Goal: Task Accomplishment & Management: Use online tool/utility

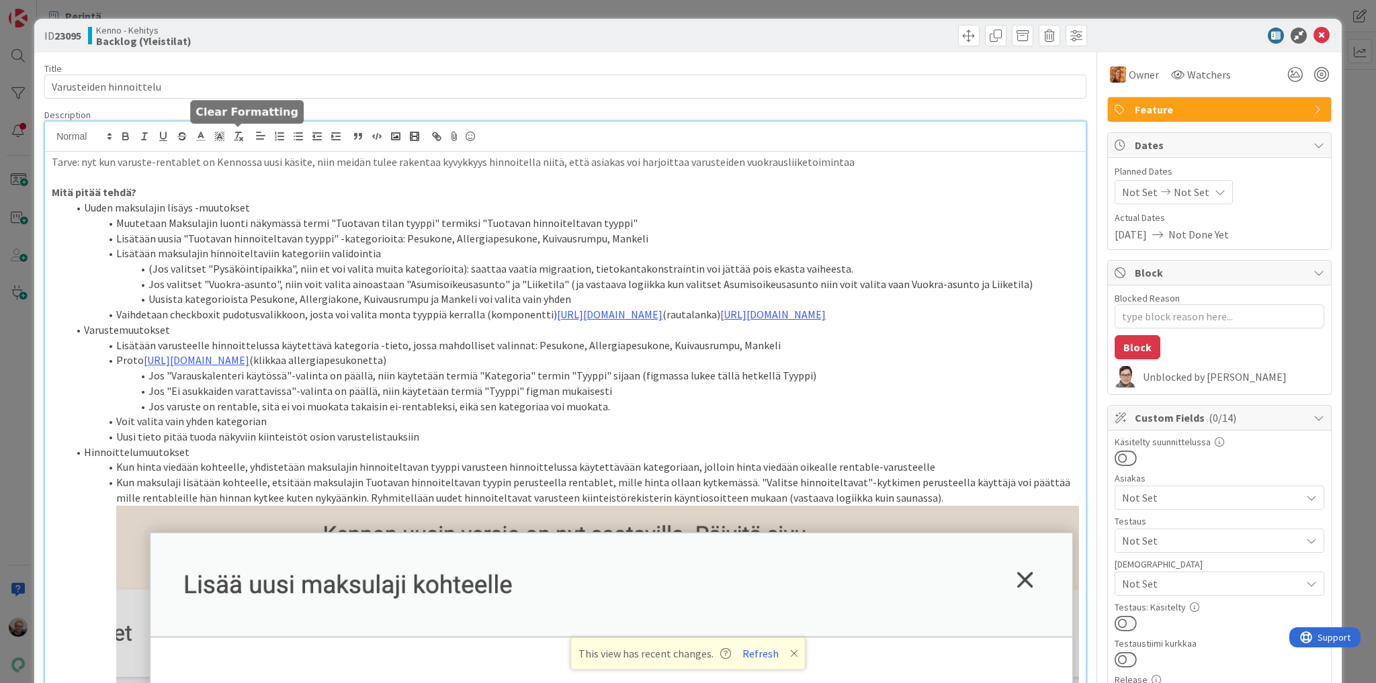
scroll to position [322, 0]
click at [1317, 32] on icon at bounding box center [1322, 36] width 16 height 16
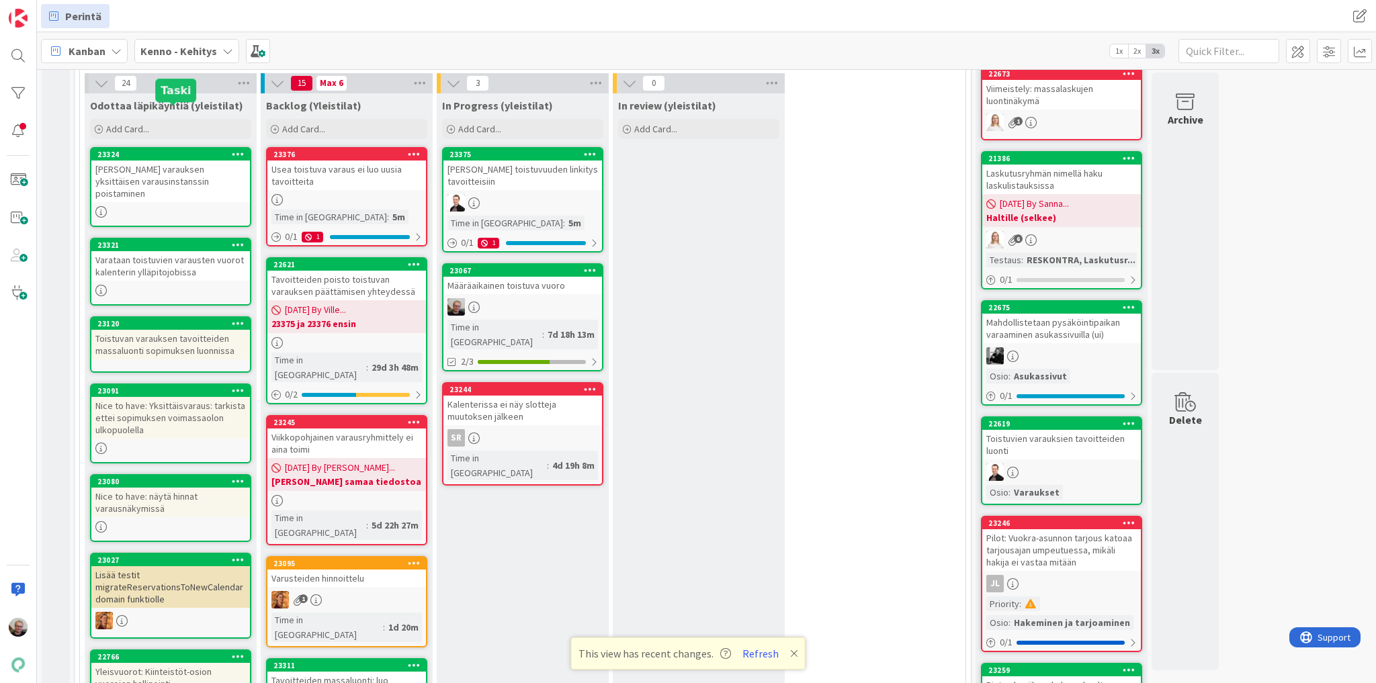
scroll to position [268, 0]
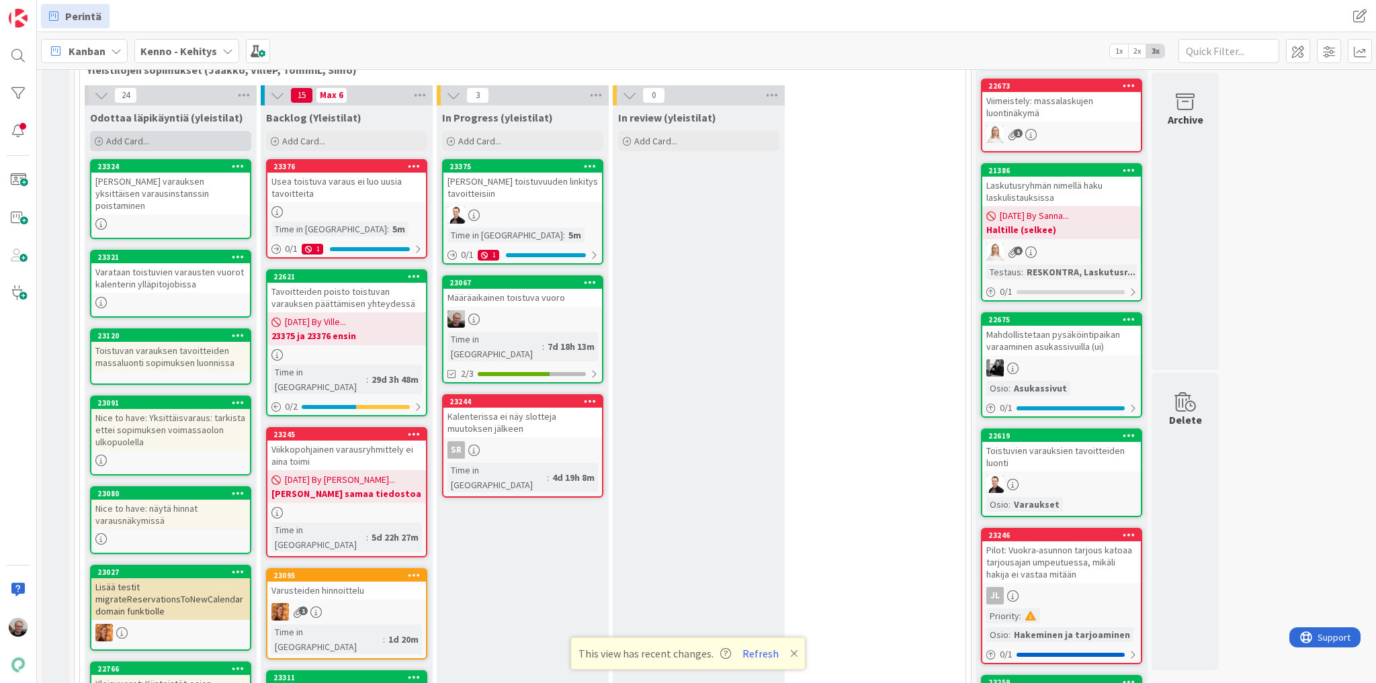
click at [180, 140] on div "Add Card..." at bounding box center [170, 141] width 161 height 20
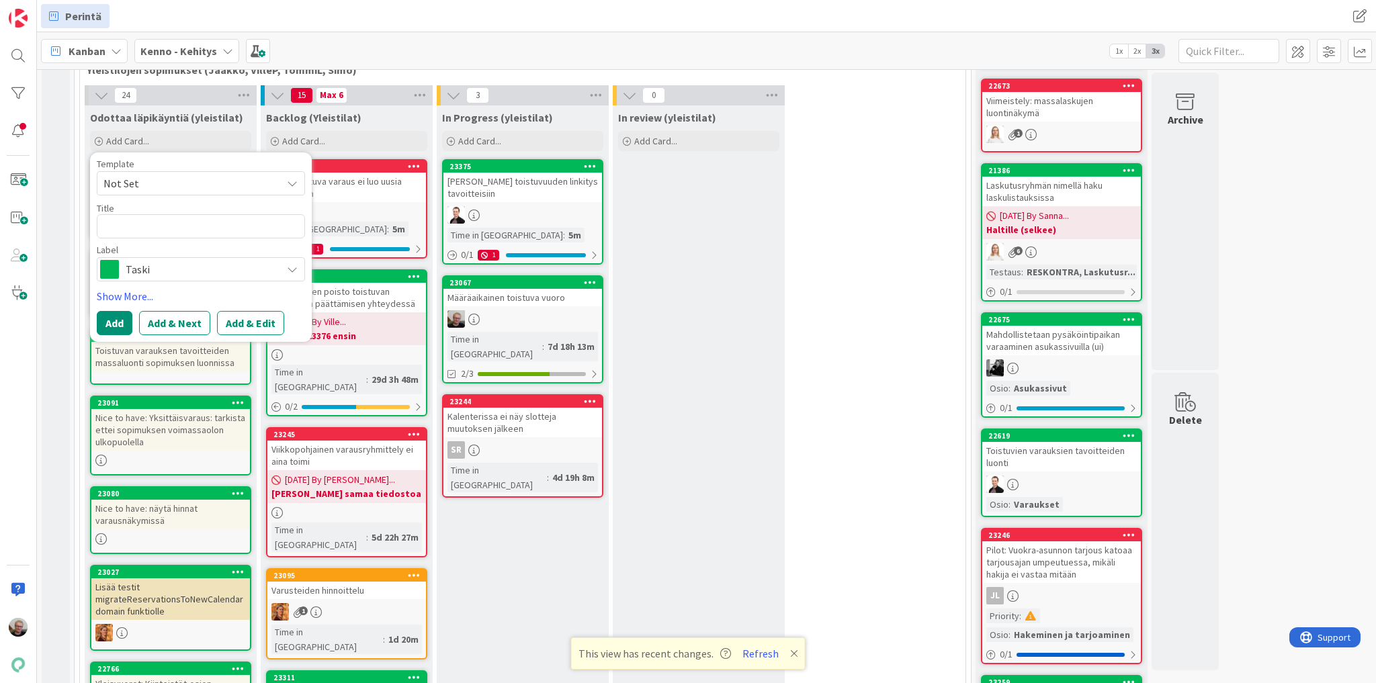
click at [166, 220] on textarea at bounding box center [201, 226] width 208 height 24
type textarea "x"
type textarea "I"
type textarea "x"
type textarea "Ir"
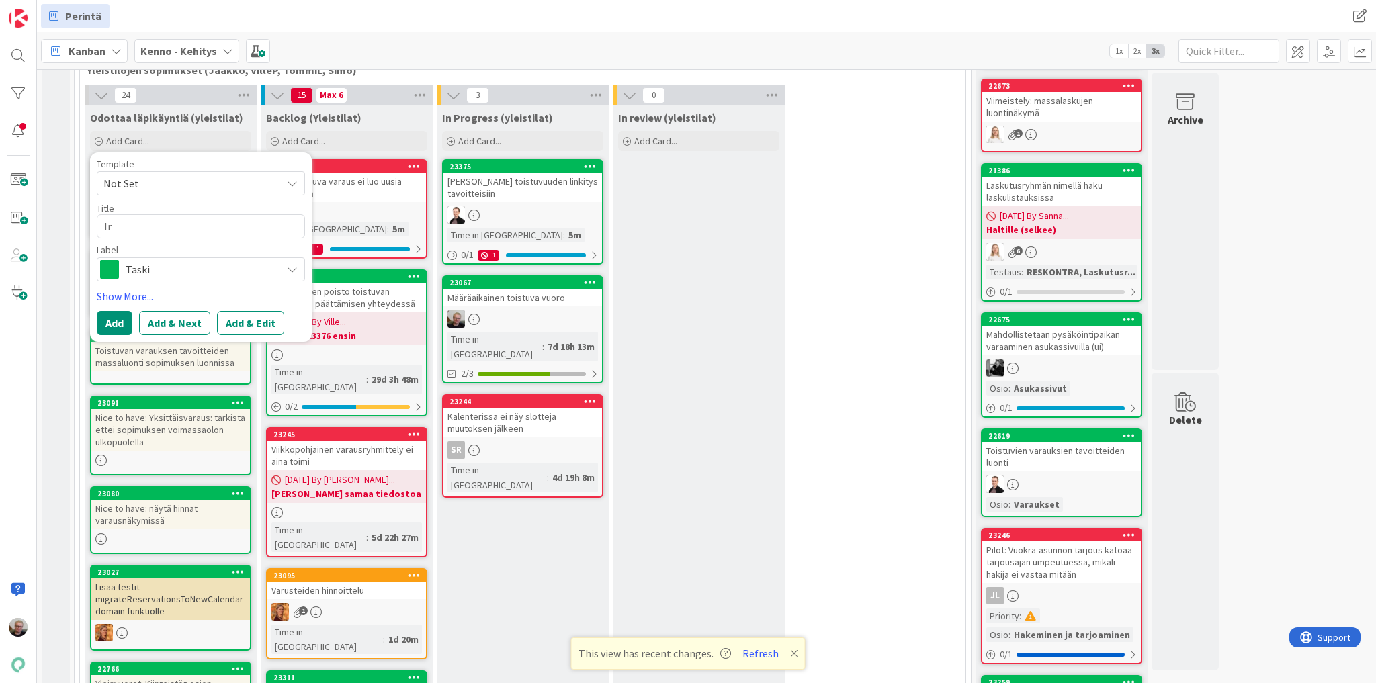
type textarea "x"
type textarea "Irt"
type textarea "x"
type textarea "Irti"
type textarea "x"
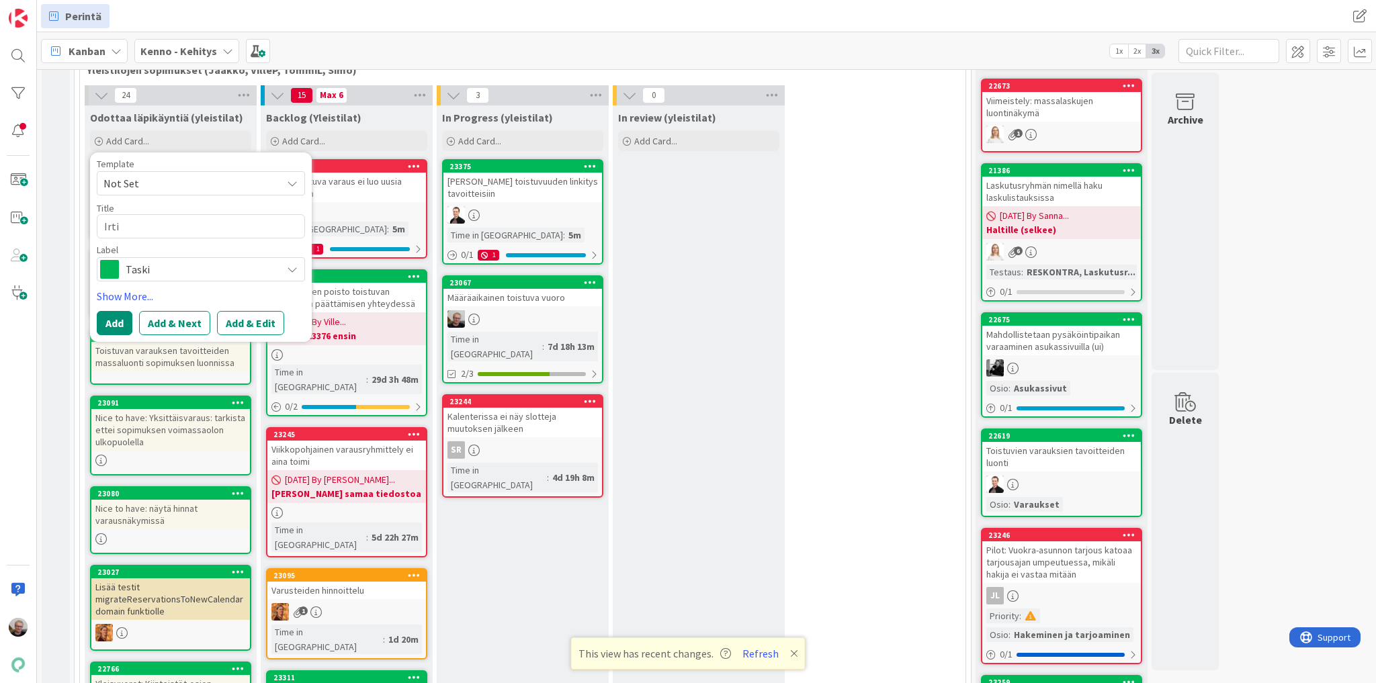
type textarea "Irtis"
type textarea "x"
type textarea "Irtisa"
type textarea "x"
type textarea "Irtisan"
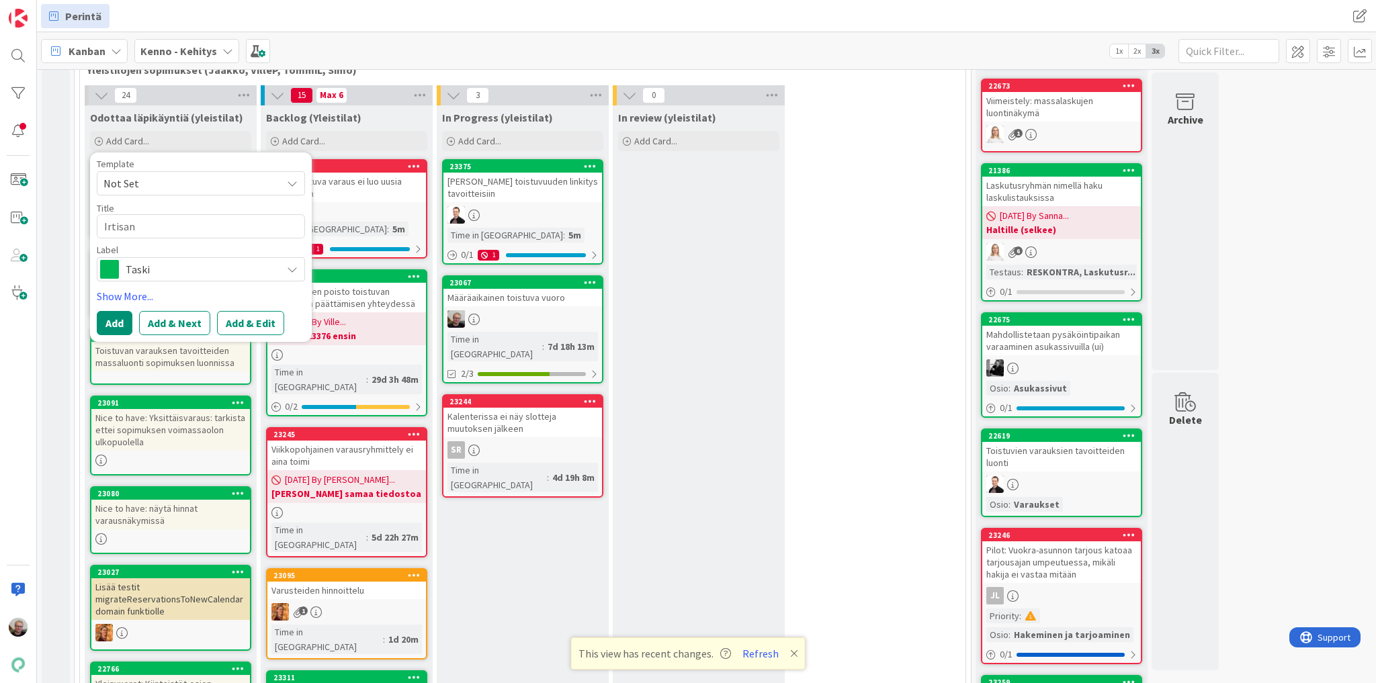
type textarea "x"
type textarea "Irtisano"
type textarea "x"
type textarea "Irtisanom"
type textarea "x"
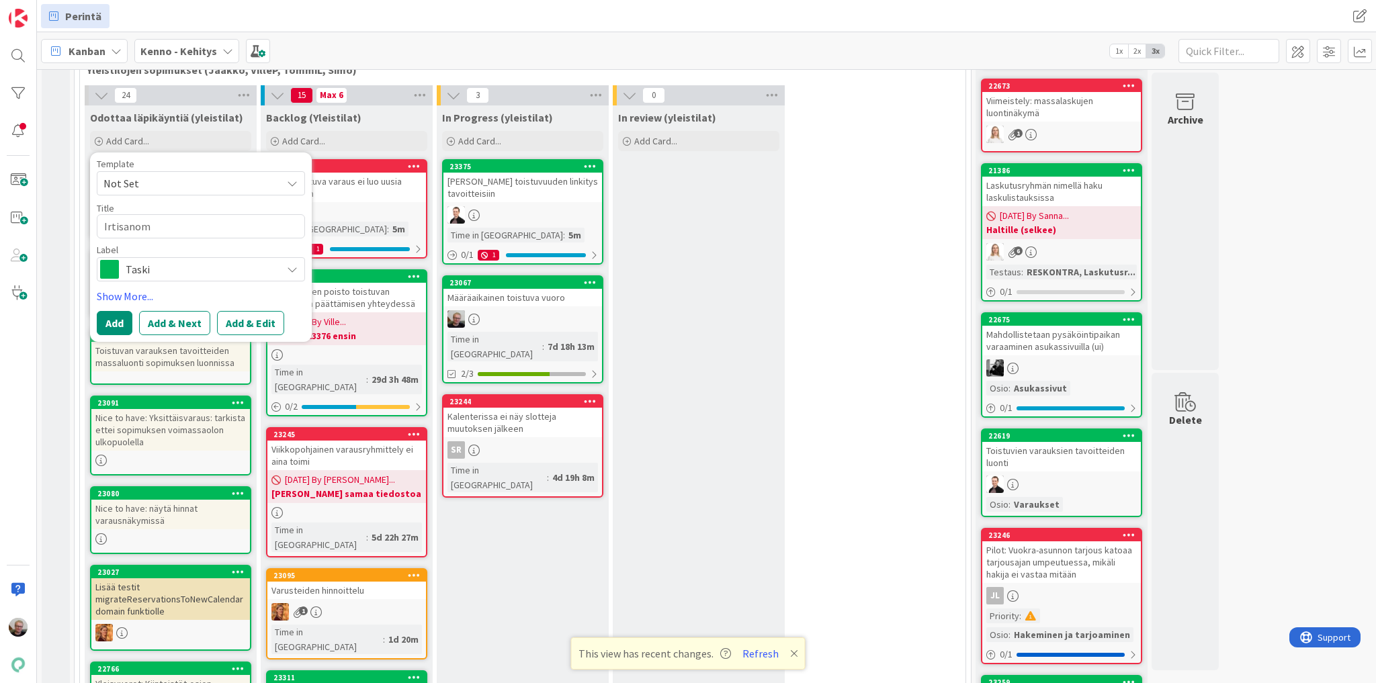
type textarea "Irtisanomi"
type textarea "x"
type textarea "Irtisanomis"
type textarea "x"
type textarea "Irtisanomise"
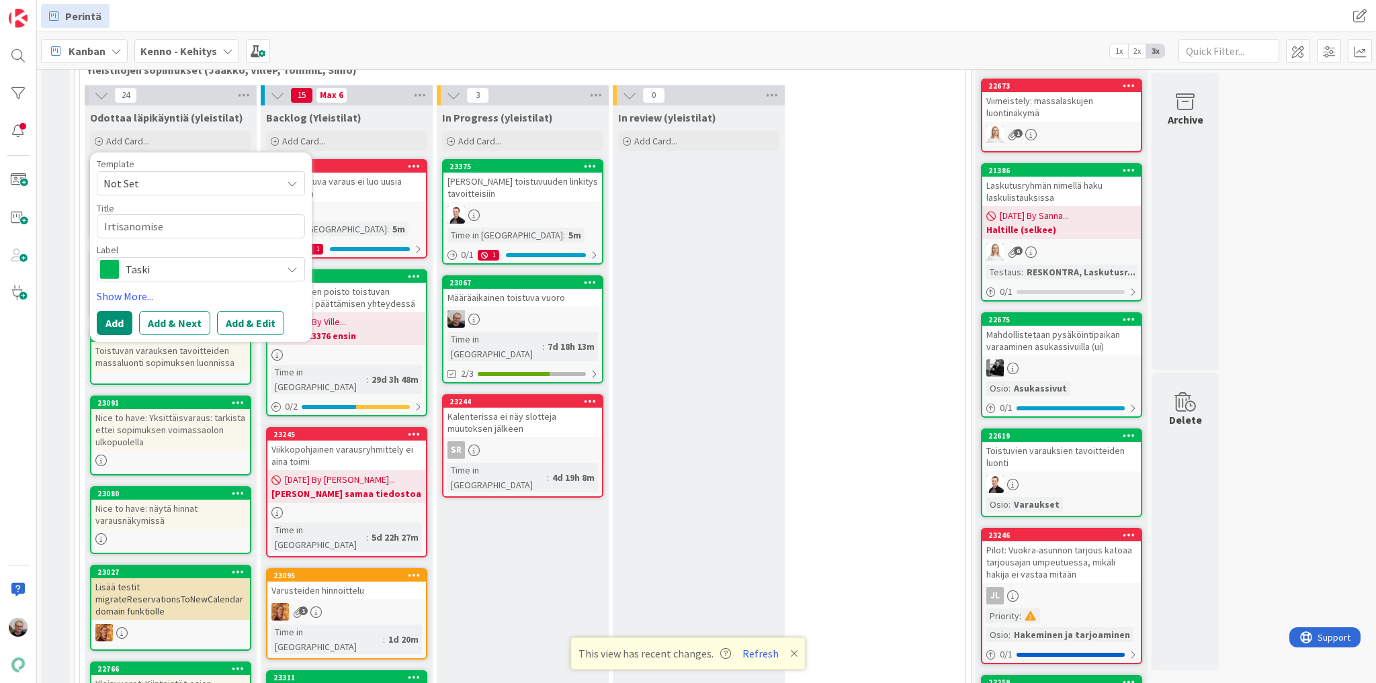
type textarea "x"
type textarea "Irtisanomisee"
type textarea "x"
type textarea "Irtisanomiseen"
type textarea "x"
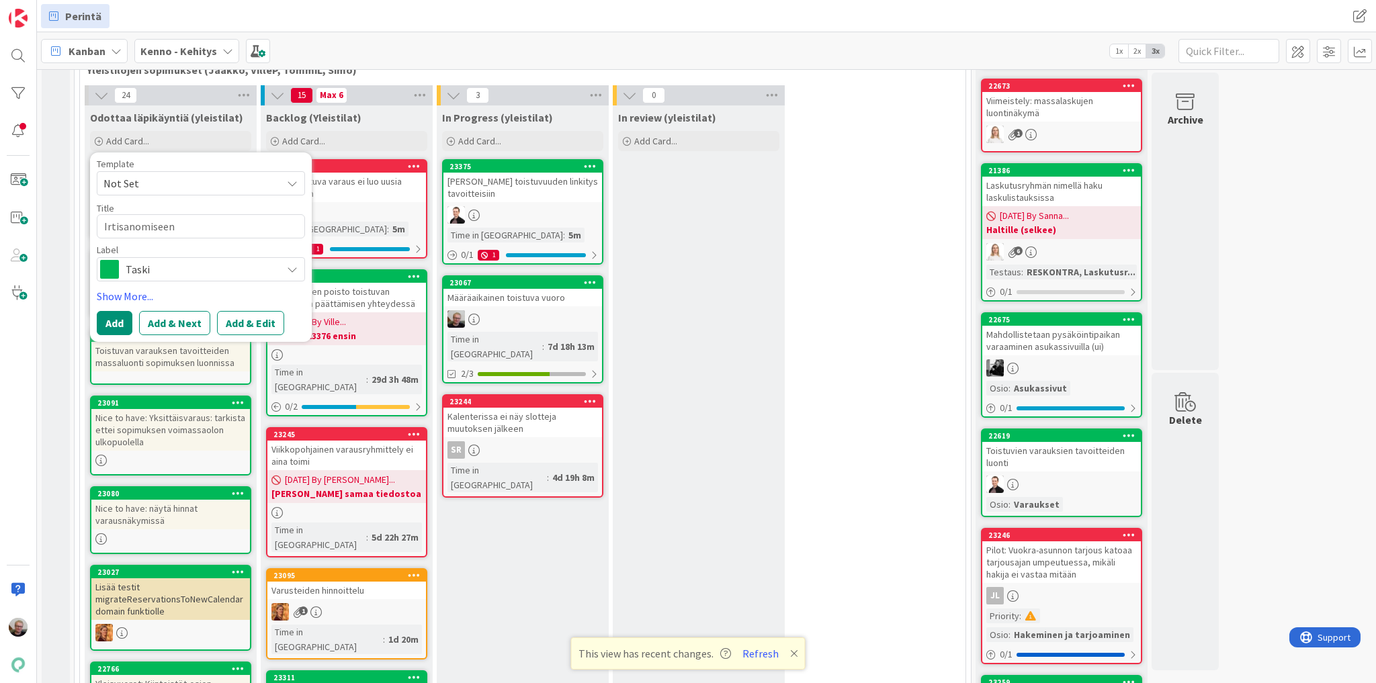
type textarea "Irtisanomiseen"
type textarea "x"
type textarea "Irtisanomiseen"
type textarea "x"
type textarea "Irtisanomisee"
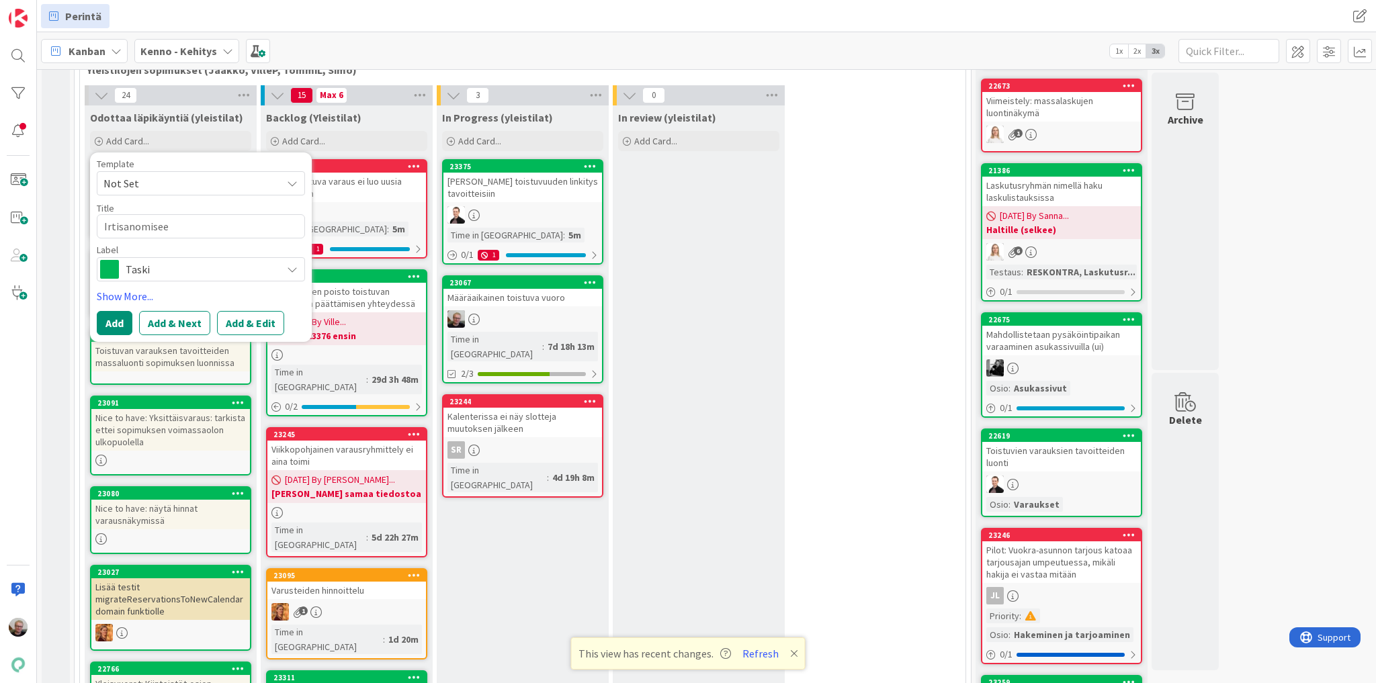
type textarea "x"
type textarea "Irtisanomise"
type textarea "x"
type textarea "Irtisanomisen"
type textarea "x"
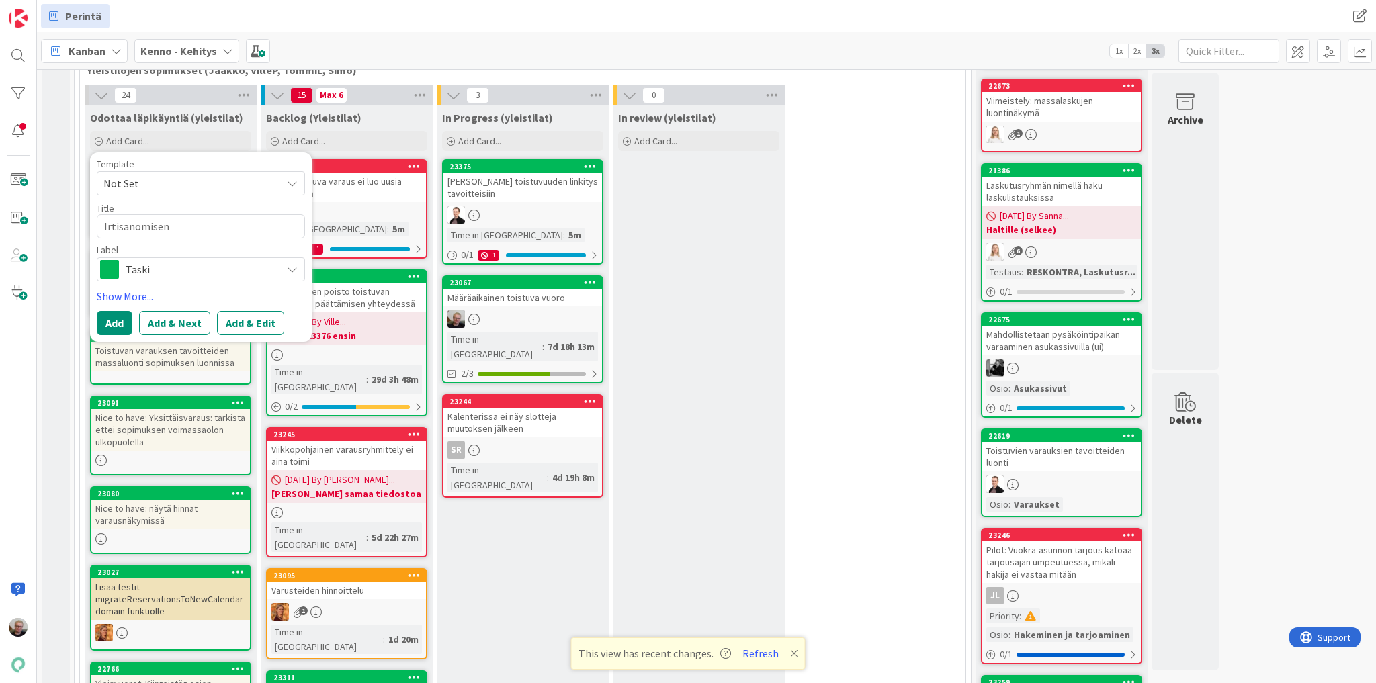
type textarea "Irtisanomisen"
type textarea "x"
type textarea "Irtisanomisen p"
type textarea "x"
type textarea "Irtisanomisen pe"
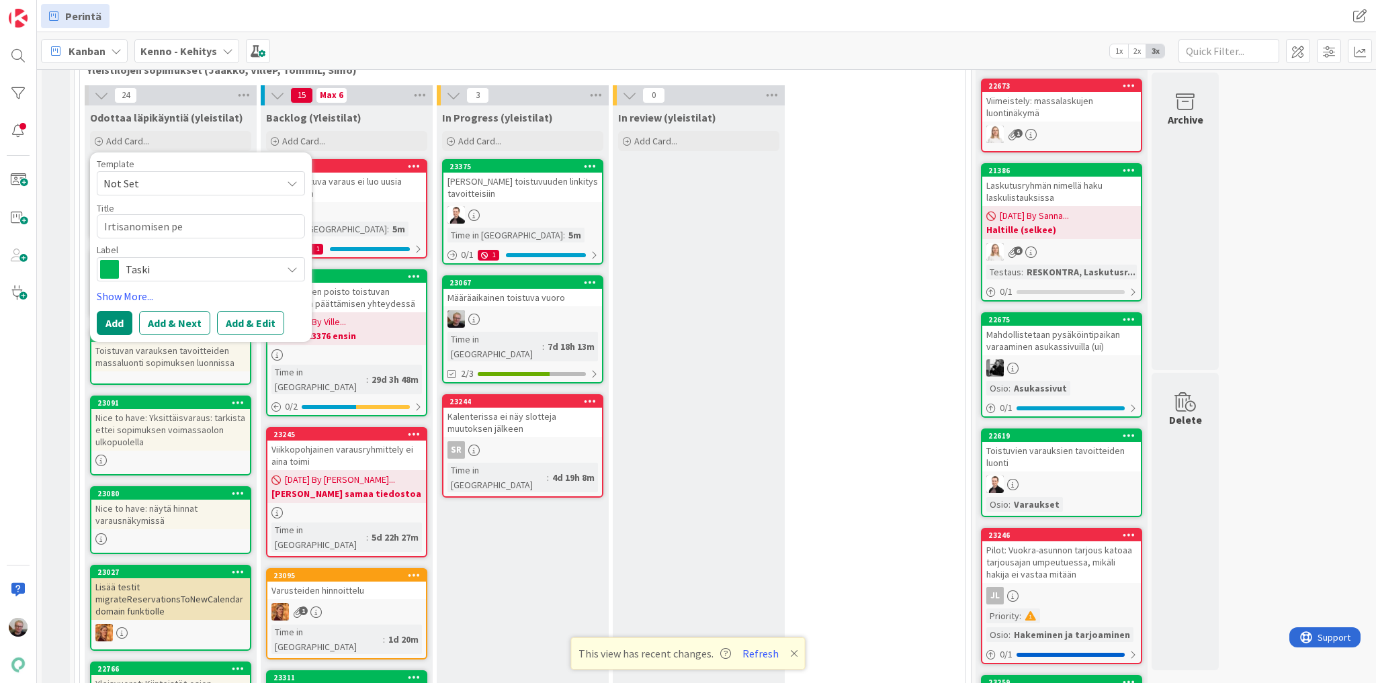
type textarea "x"
type textarea "Irtisanomisen per"
type textarea "x"
type textarea "Irtisanomisen [GEOGRAPHIC_DATA]"
type textarea "x"
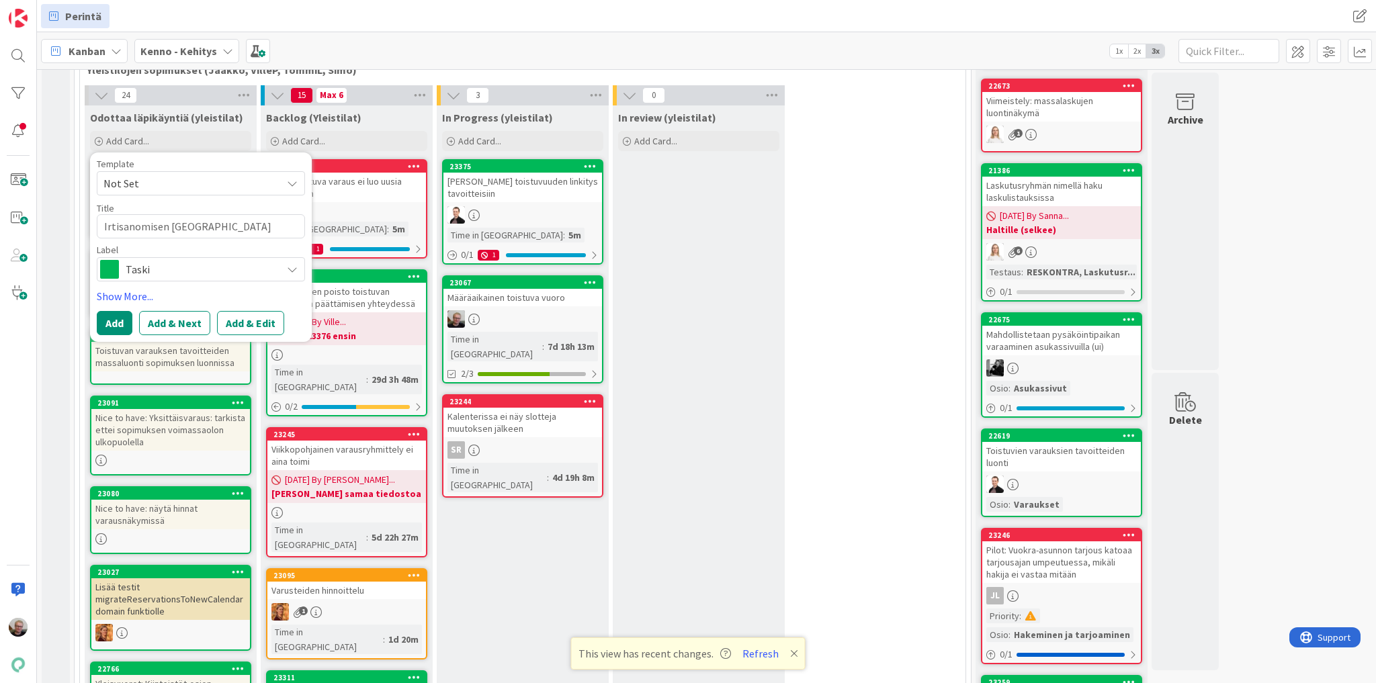
type textarea "Irtisanomisen perum"
type textarea "x"
type textarea "Irtisanomisen perumi"
type textarea "x"
type textarea "Irtisanomisen perumis"
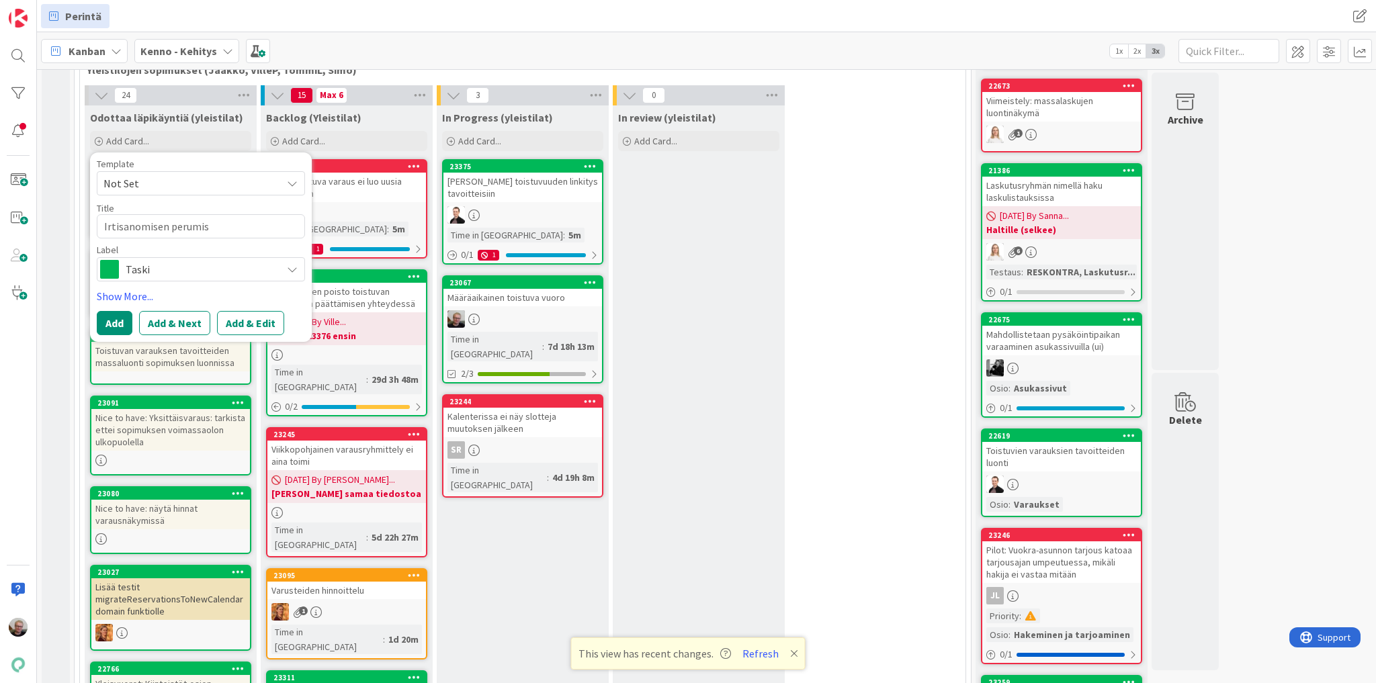
type textarea "x"
type textarea "Irtisanomisen perumise"
type textarea "x"
type textarea "Irtisanomisen perumisee"
type textarea "x"
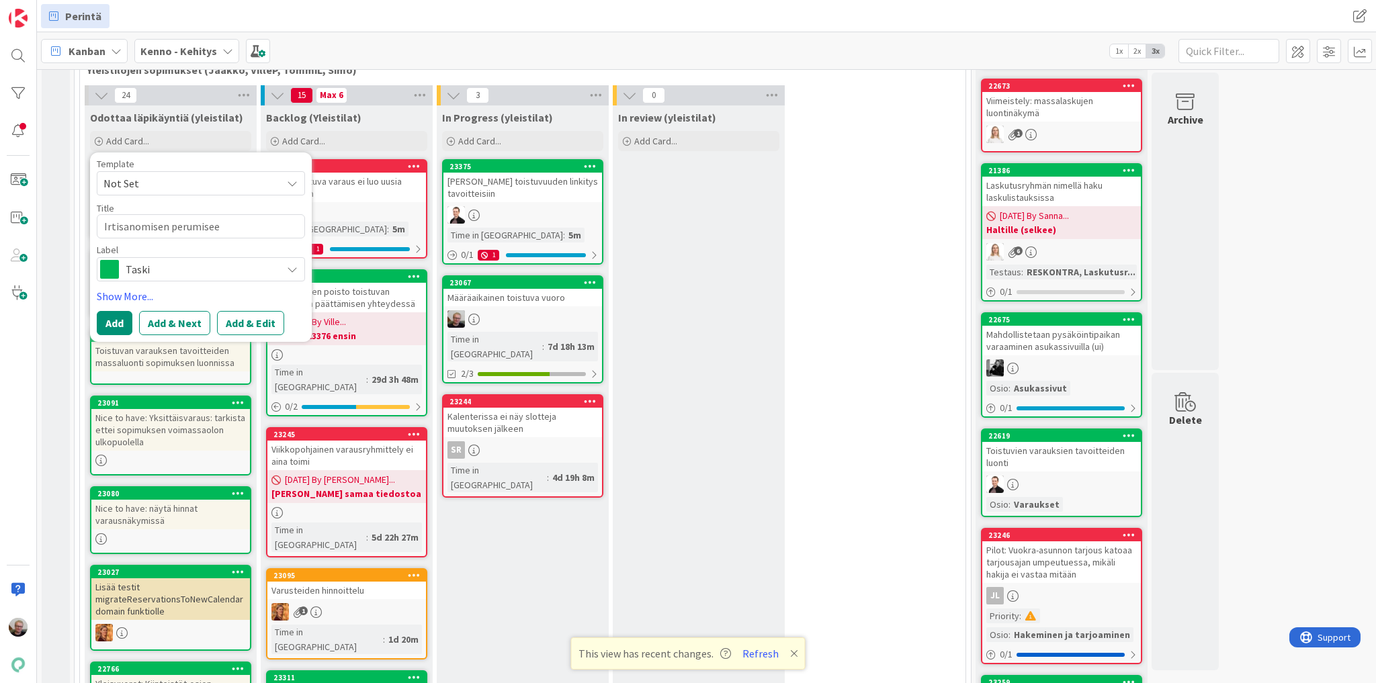
type textarea "Irtisanomisen perumiseen"
type textarea "x"
type textarea "Irtisanomisen perumiseen"
type textarea "x"
type textarea "Irtisanomisen perumiseen l"
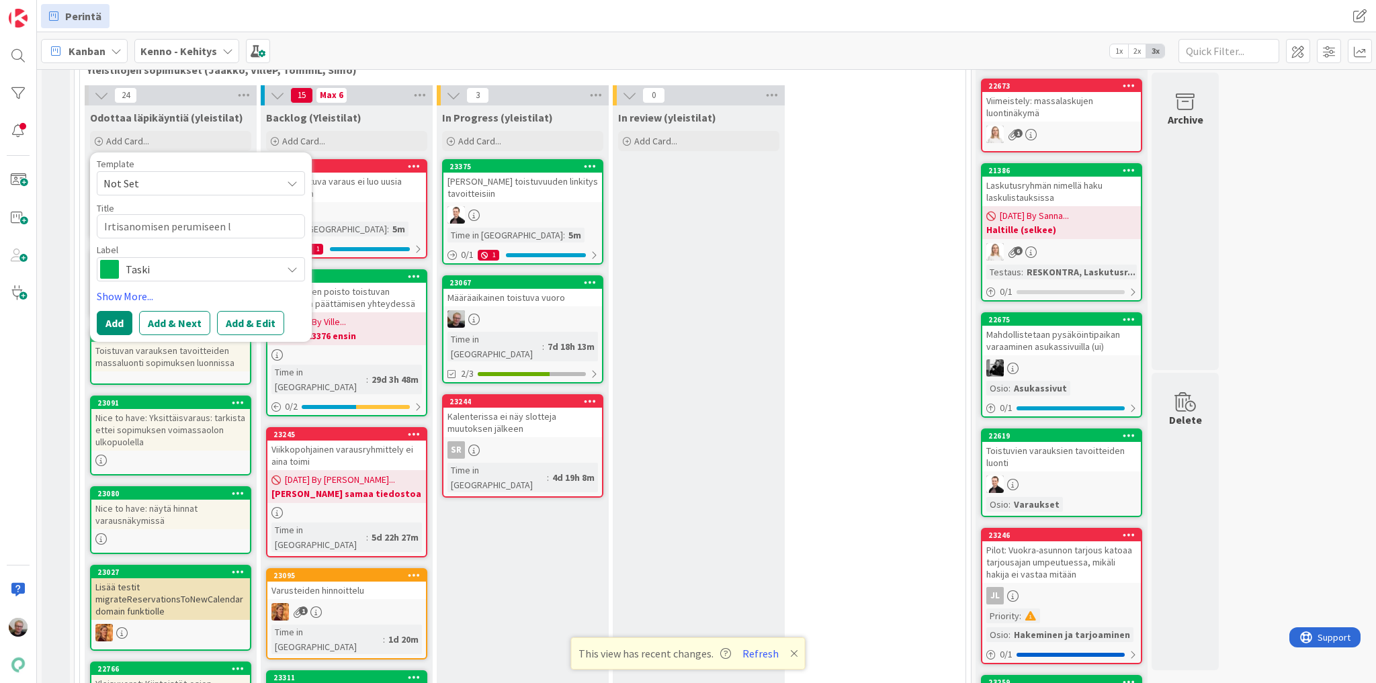
type textarea "x"
type textarea "Irtisanomisen perumiseen li"
type textarea "x"
type textarea "Irtisanomisen perumiseen lii"
type textarea "x"
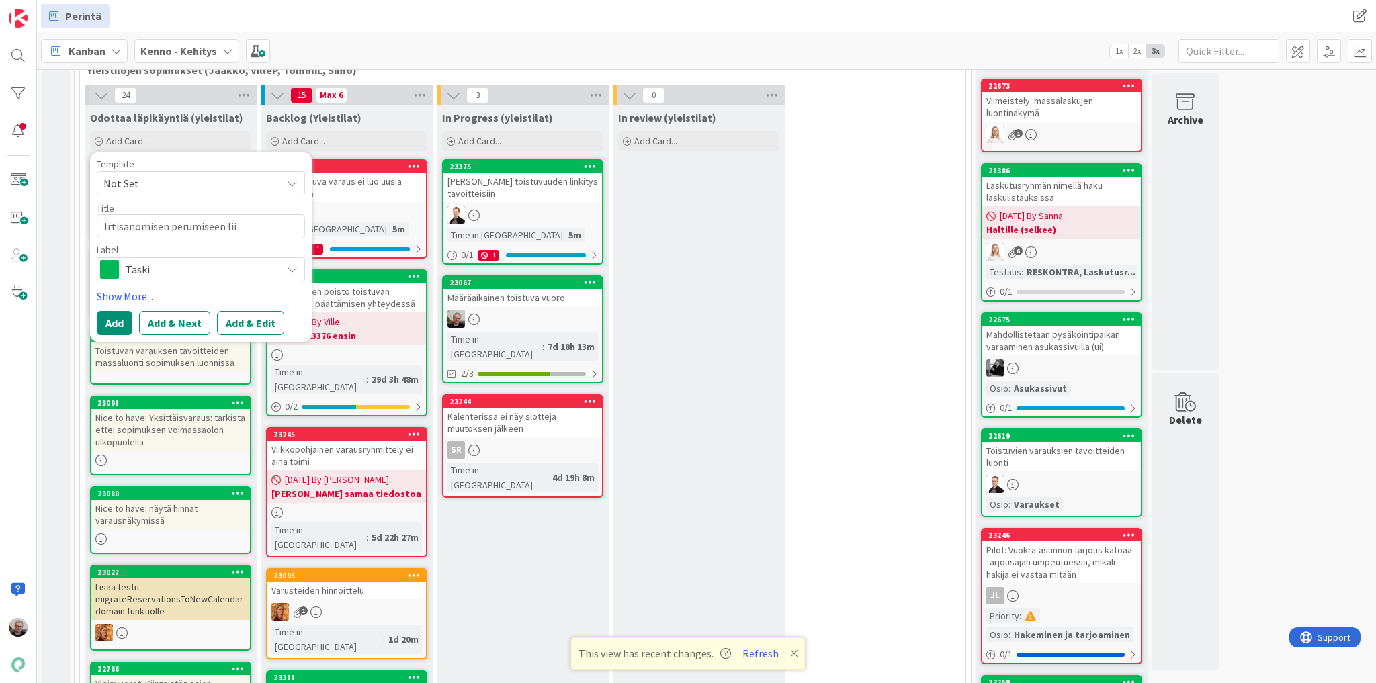
type textarea "Irtisanomisen perumiseen liit"
type textarea "x"
type textarea "Irtisanomisen perumiseen liitt"
type textarea "x"
type textarea "Irtisanomisen perumiseen liitty"
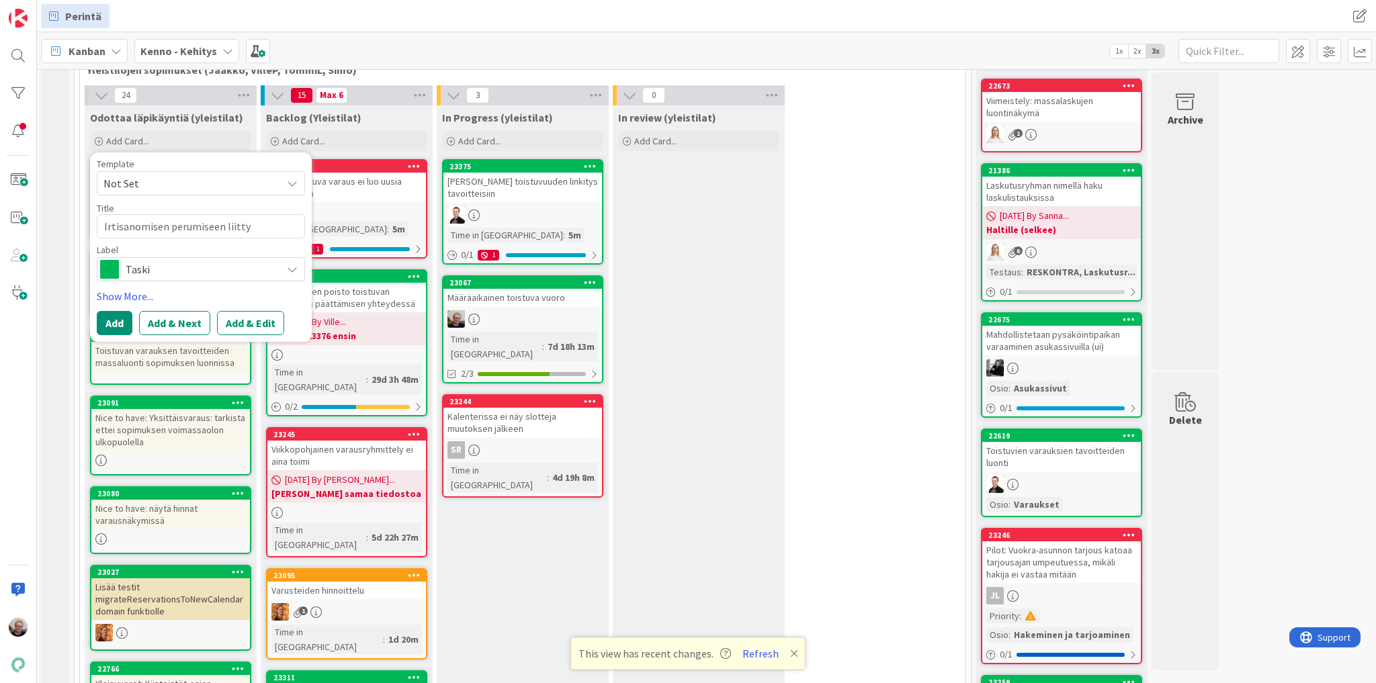
type textarea "x"
type textarea "Irtisanomisen perumiseen liittyvä"
type textarea "x"
type textarea "Irtisanomisen perumiseen liittyvä"
type textarea "x"
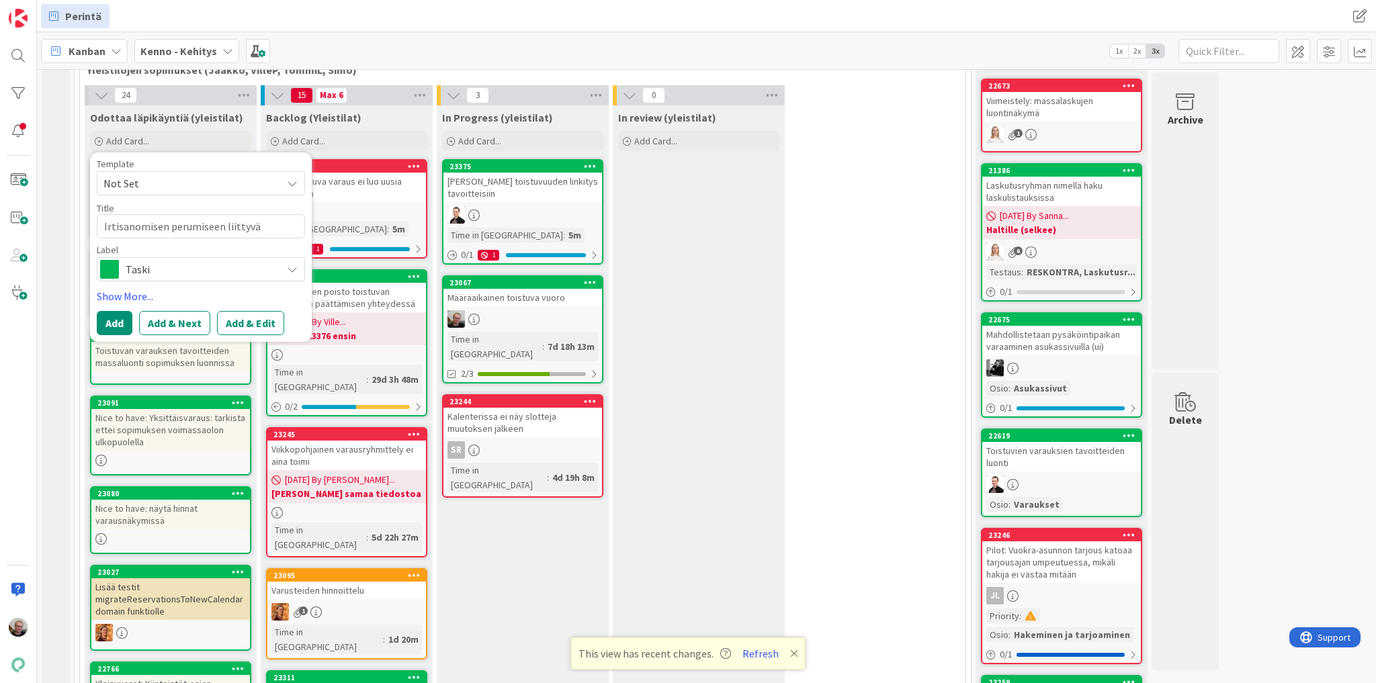
type textarea "Irtisanomisen perumiseen liittyvä v"
type textarea "x"
type textarea "Irtisanomisen perumiseen liittyvä va"
type textarea "x"
type textarea "Irtisanomisen perumiseen liittyvä var"
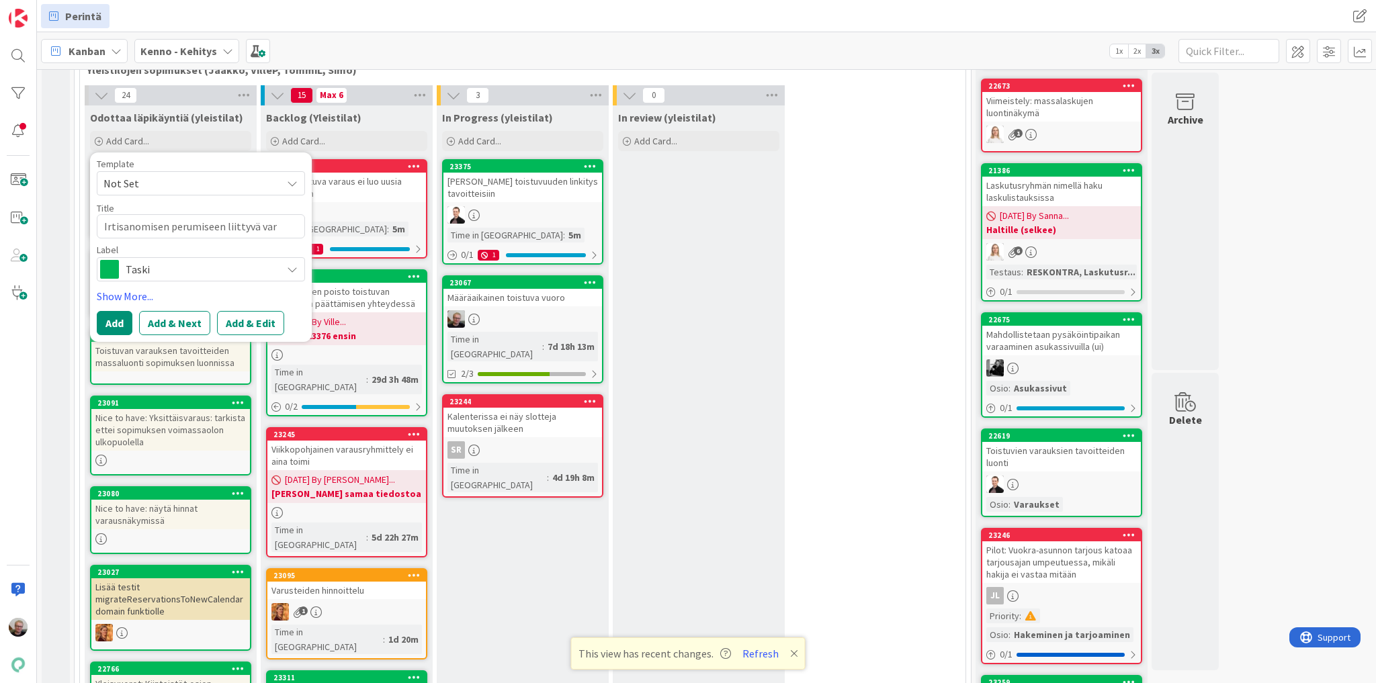
type textarea "x"
type textarea "Irtisanomisen perumiseen liittyvä vara"
type textarea "x"
type textarea "Irtisanomisen perumiseen liittyvä varau"
type textarea "x"
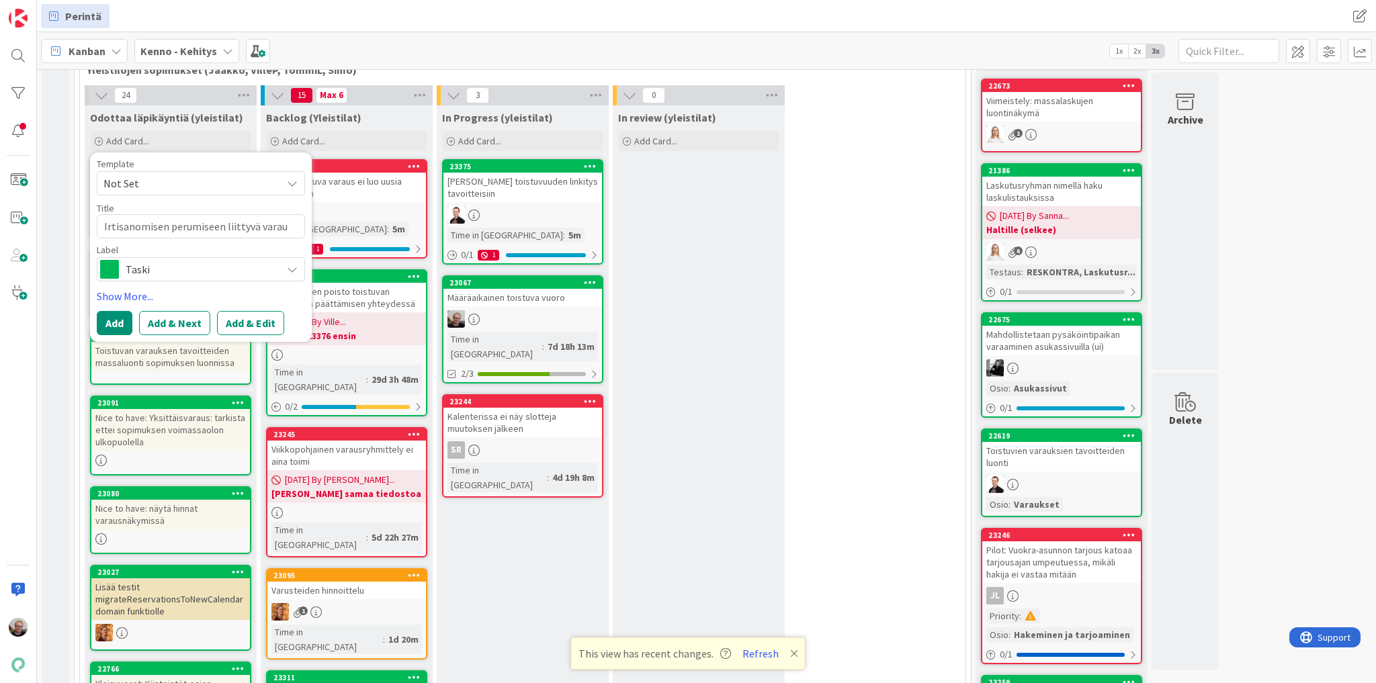
type textarea "Irtisanomisen perumiseen liittyvä varauk"
type textarea "x"
type textarea "Irtisanomisen perumiseen liittyvä varauks"
type textarea "x"
type textarea "Irtisanomisen perumiseen liittyvä varauksi"
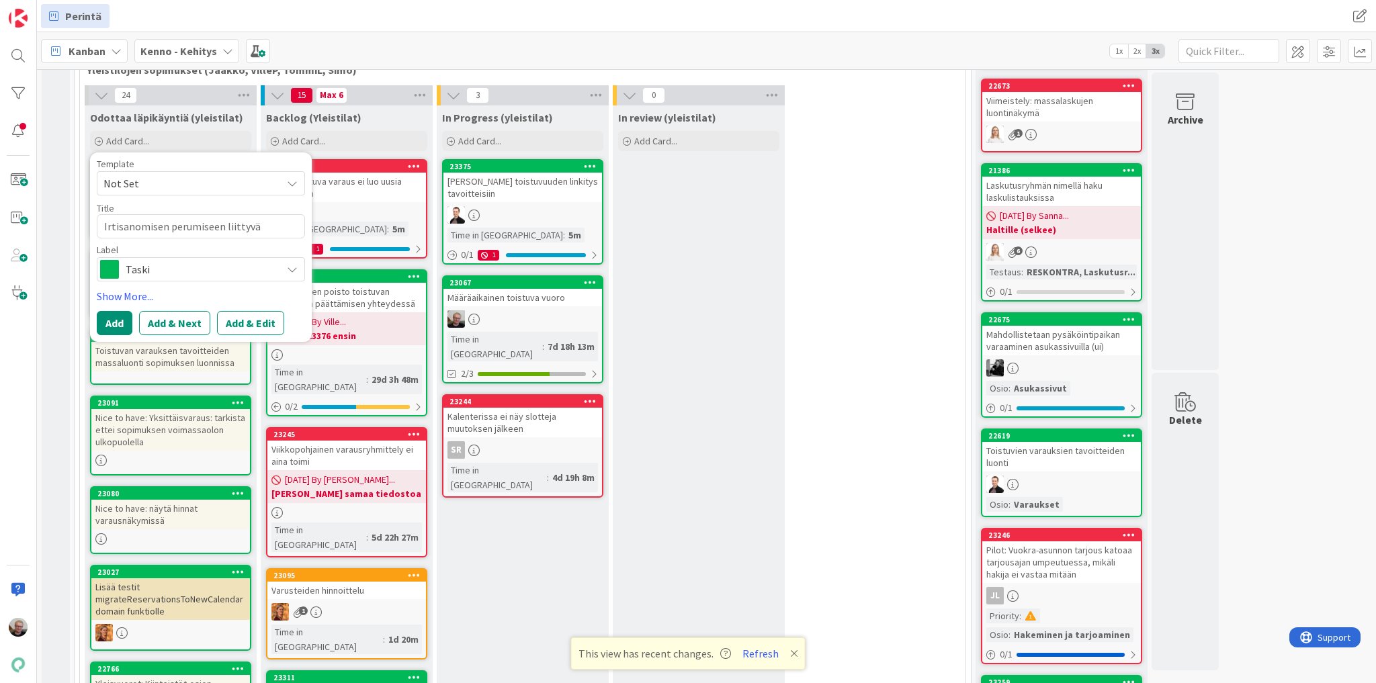
type textarea "x"
type textarea "Irtisanomisen perumiseen liittyvä varauksie"
type textarea "x"
type textarea "Irtisanomisen perumiseen liittyvä varauksien"
type textarea "x"
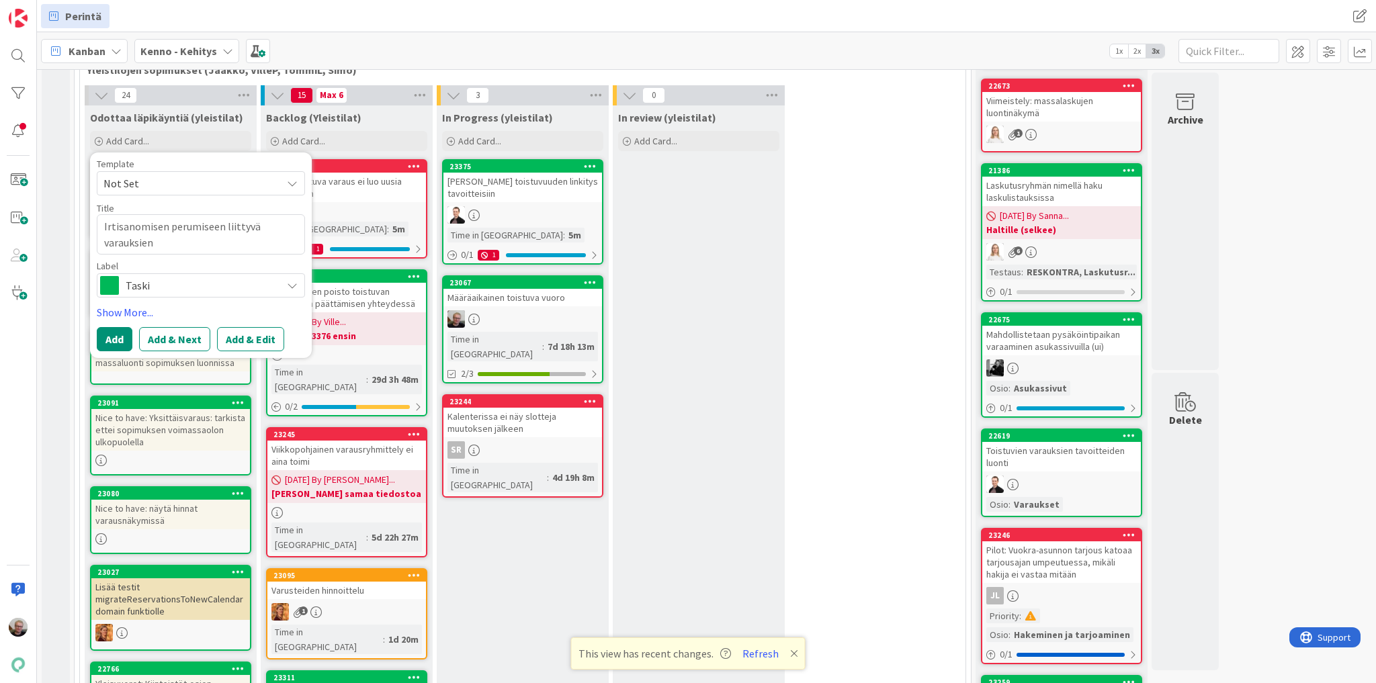
type textarea "Irtisanomisen perumiseen liittyvä varauksien"
type textarea "x"
type textarea "Irtisanomisen perumiseen liittyvä varauksien p"
type textarea "x"
type textarea "Irtisanomisen perumiseen liittyvä varauksien pa"
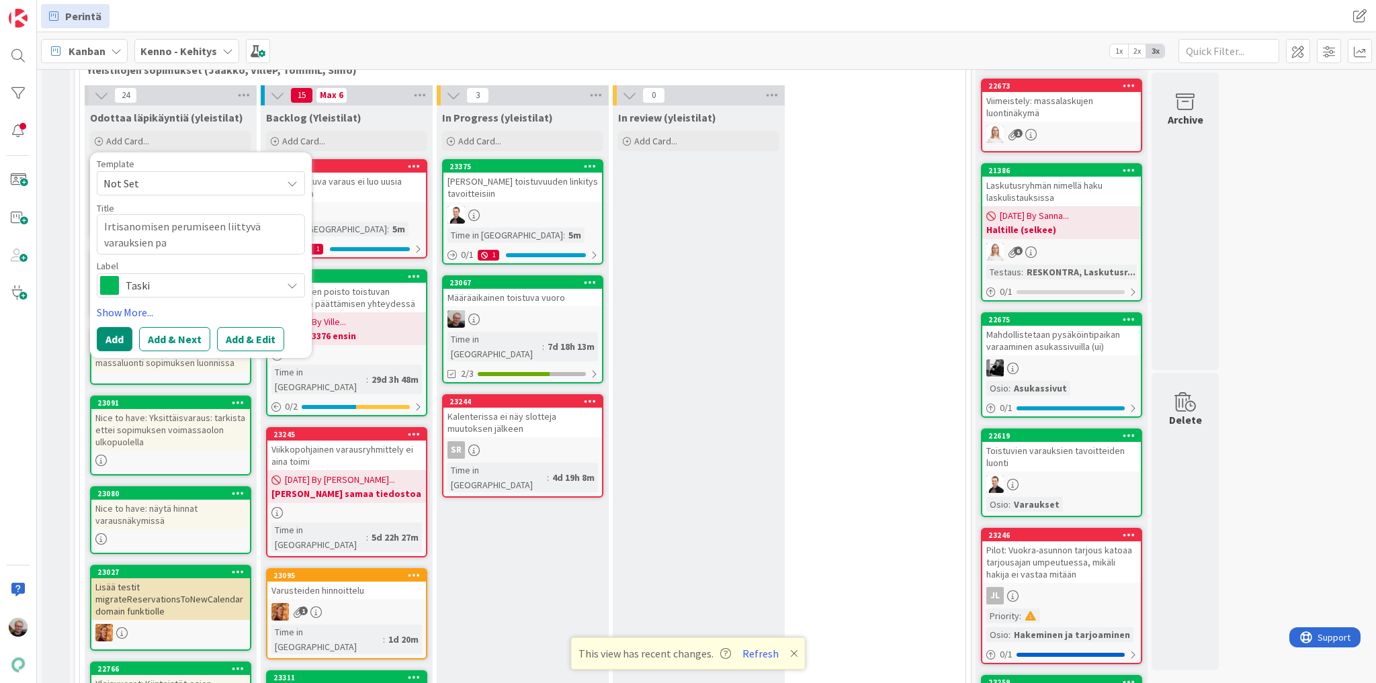
type textarea "x"
type textarea "Irtisanomisen perumiseen liittyvä varauksien pal"
type textarea "x"
type textarea "Irtisanomisen perumiseen liittyvä varauksien pala"
type textarea "x"
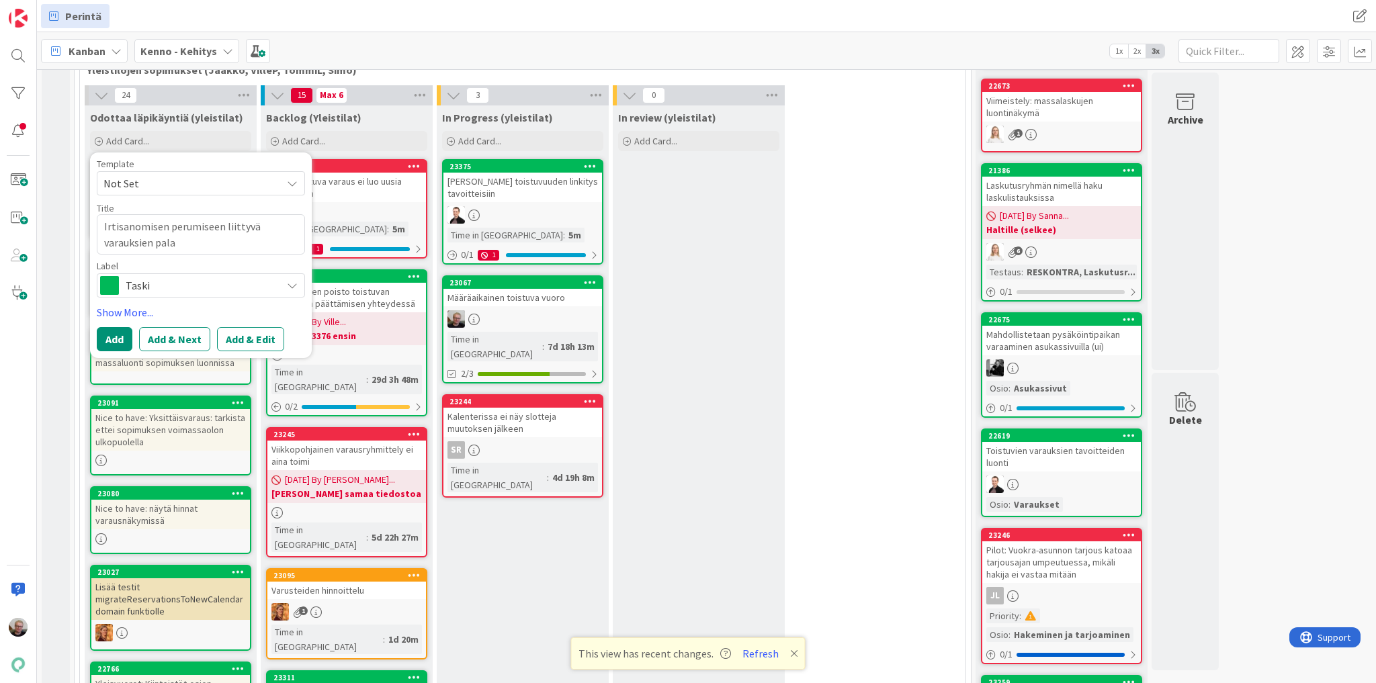
type textarea "Irtisanomisen perumiseen liittyvä varauksien [US_STATE]"
type textarea "x"
type textarea "Irtisanomisen perumiseen liittyvä varauksien palaut"
type textarea "x"
type textarea "Irtisanomisen perumiseen liittyvä varauksien palautu"
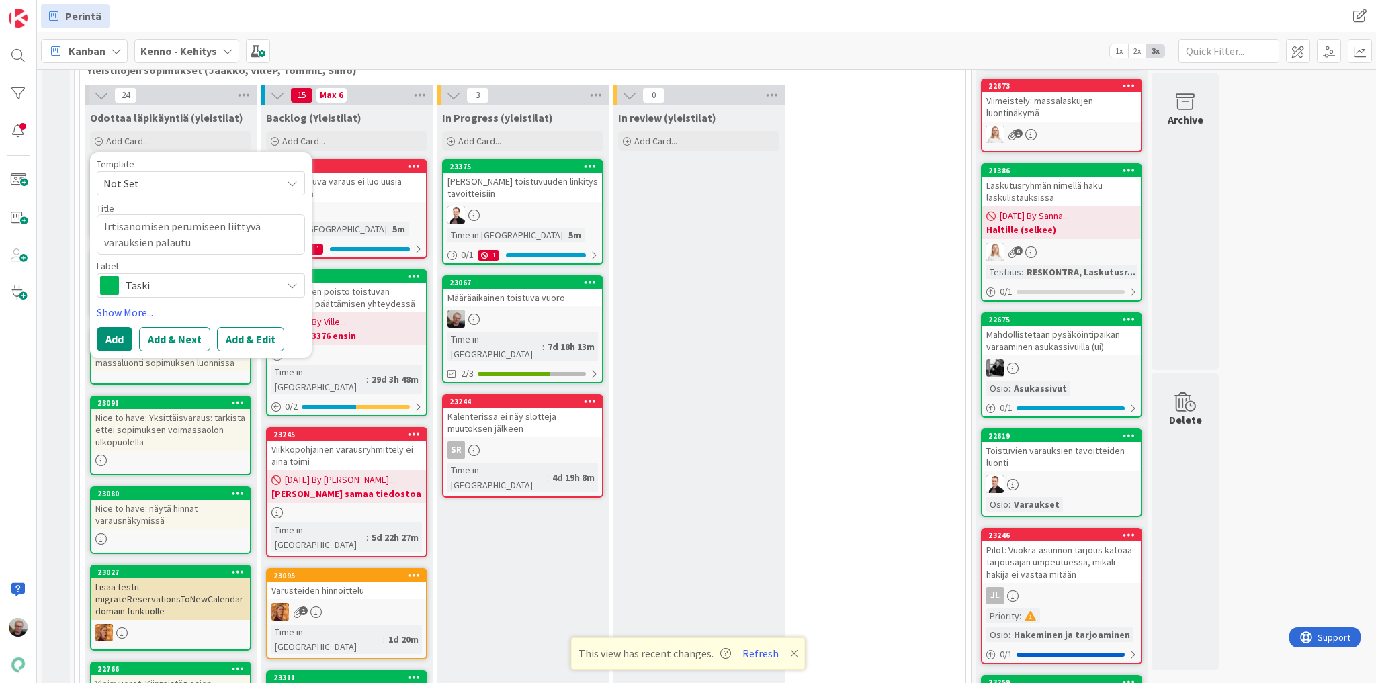
type textarea "x"
type textarea "Irtisanomisen perumiseen liittyvä varauksien palautus"
click at [263, 339] on button "Add & Edit" at bounding box center [250, 339] width 67 height 24
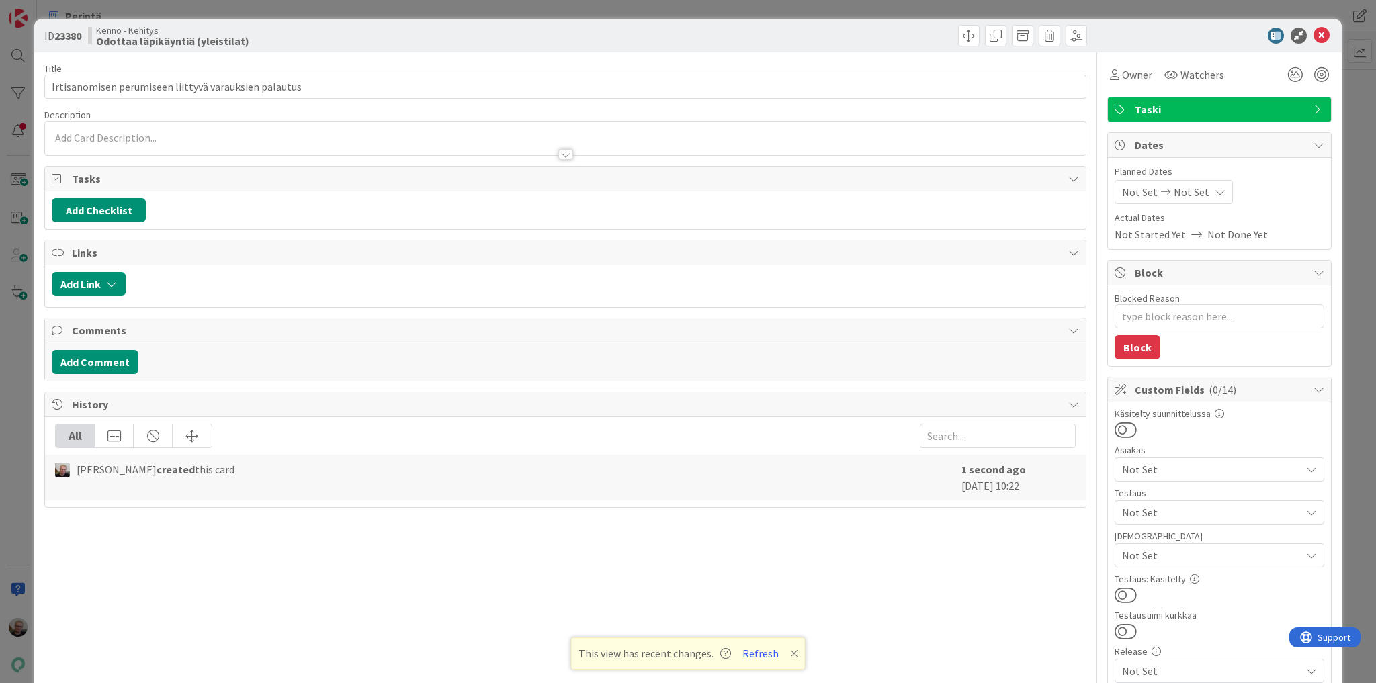
type textarea "x"
click at [78, 141] on div at bounding box center [565, 148] width 1041 height 14
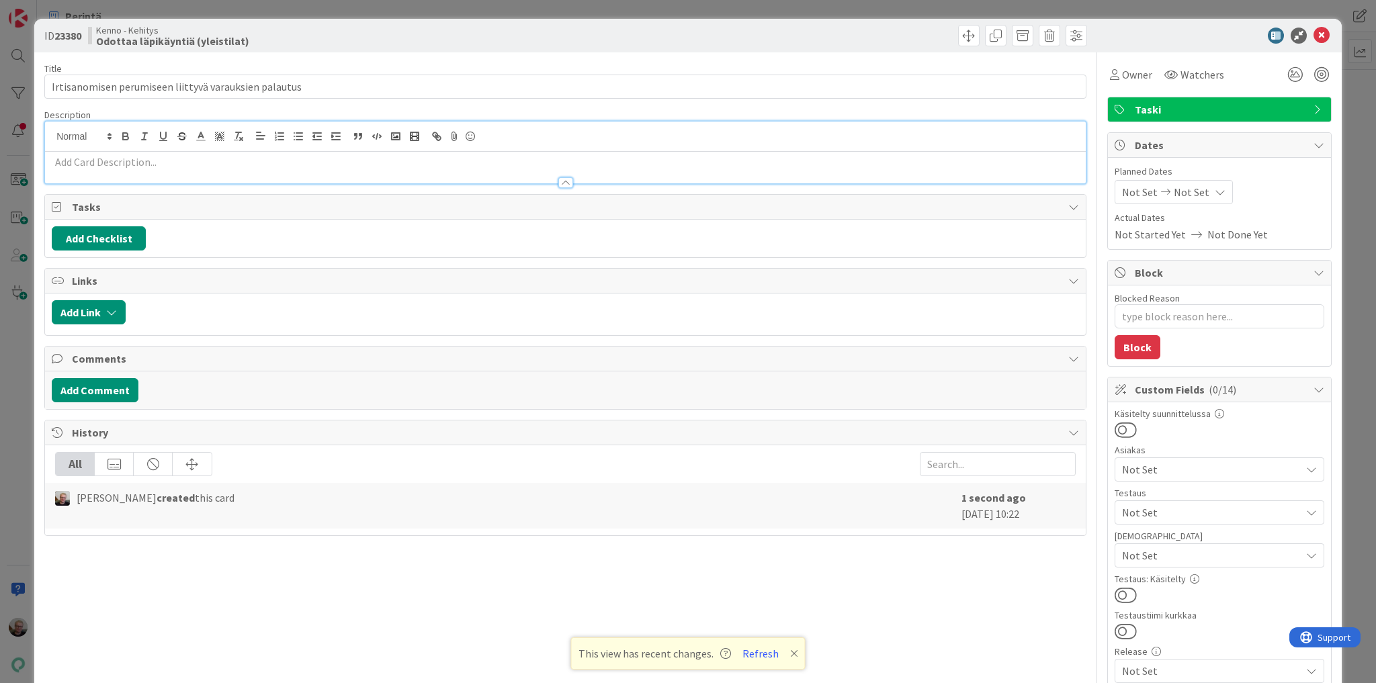
click at [115, 160] on p at bounding box center [565, 162] width 1027 height 15
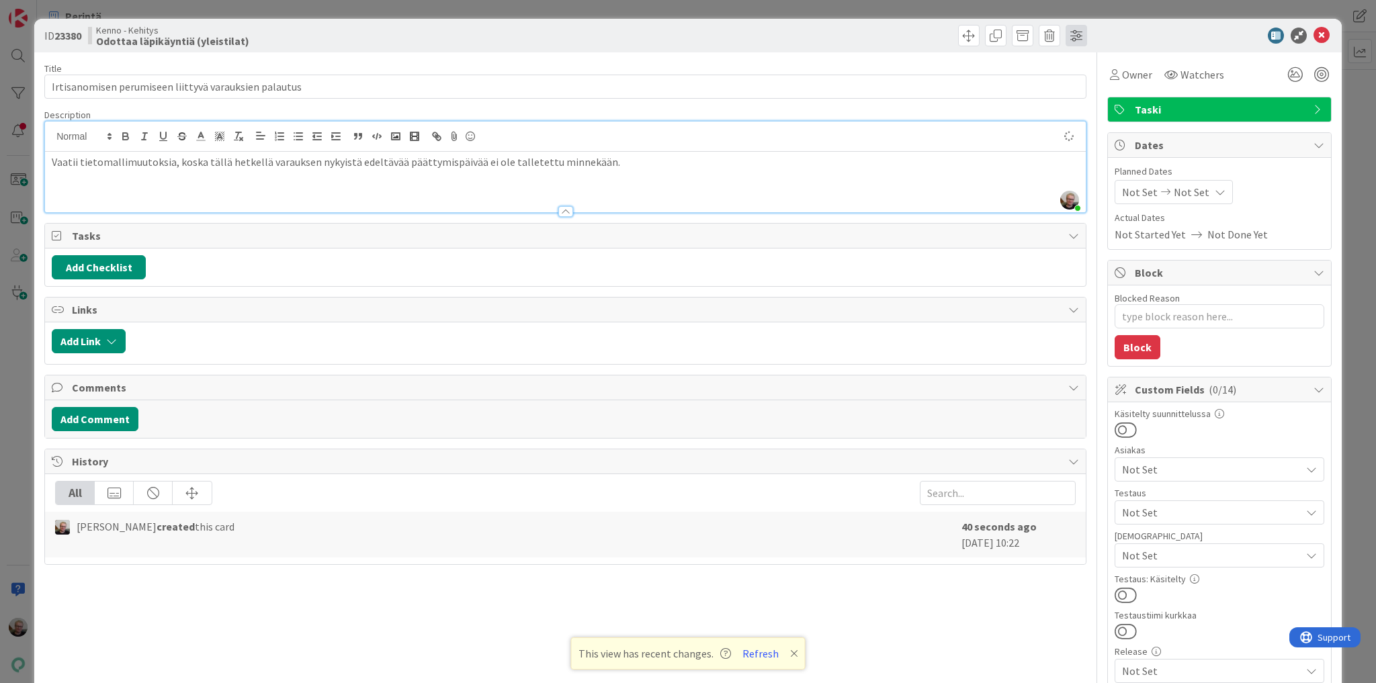
type textarea "x"
click at [1319, 42] on icon at bounding box center [1322, 36] width 16 height 16
